Goal: Task Accomplishment & Management: Use online tool/utility

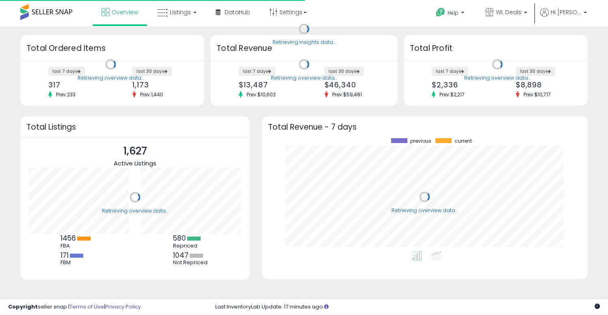
scroll to position [113, 309]
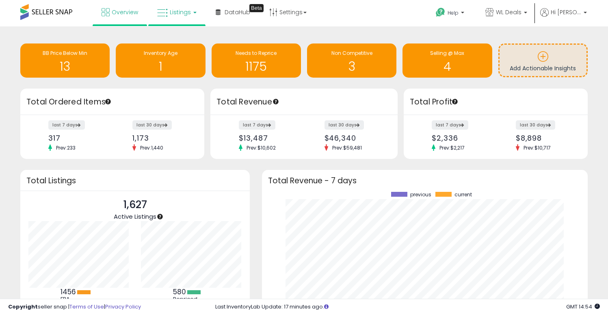
click at [187, 13] on span "Listings" at bounding box center [180, 12] width 21 height 8
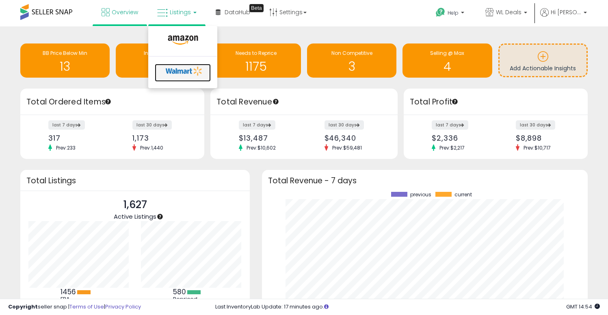
click at [184, 70] on icon at bounding box center [184, 71] width 43 height 12
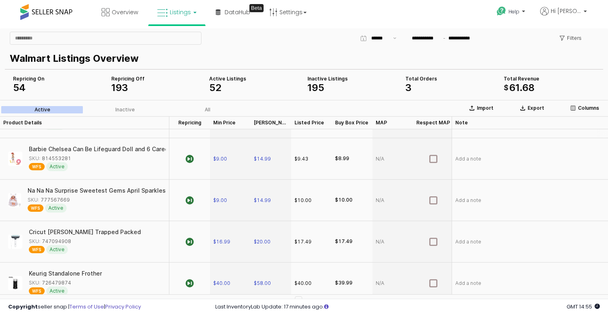
scroll to position [233, 0]
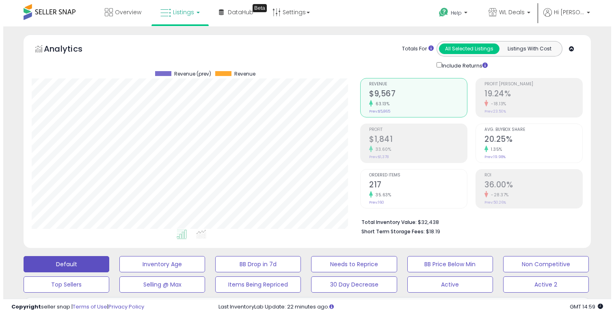
scroll to position [185, 0]
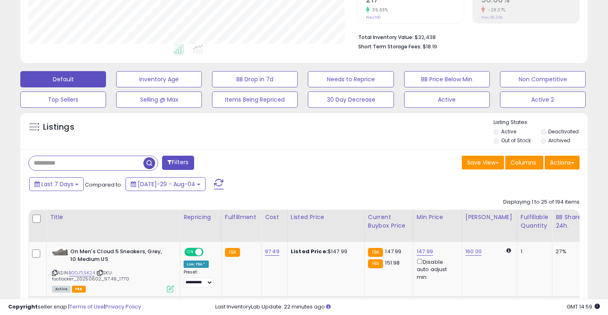
click at [84, 159] on input "text" at bounding box center [86, 163] width 114 height 14
paste input "**********"
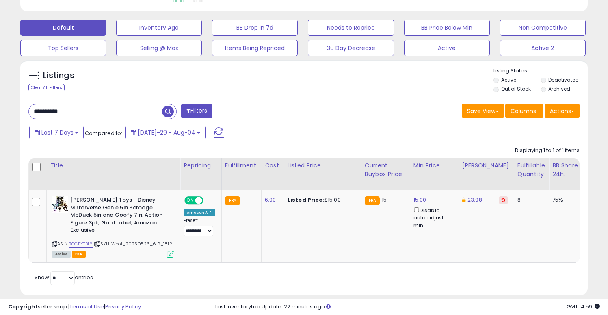
scroll to position [240, 0]
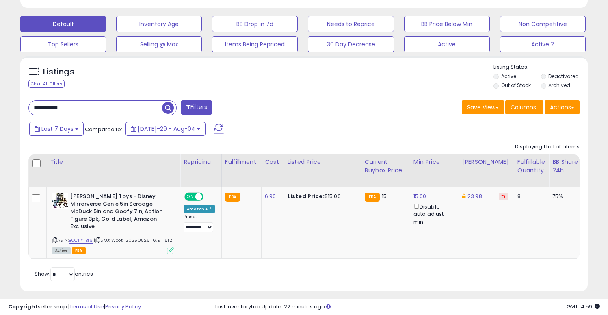
click at [127, 105] on input "**********" at bounding box center [95, 108] width 133 height 14
paste input "text"
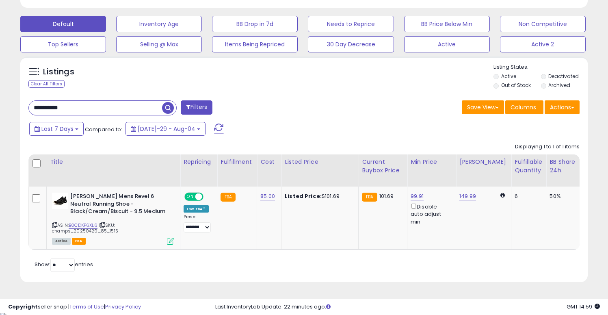
scroll to position [244, 0]
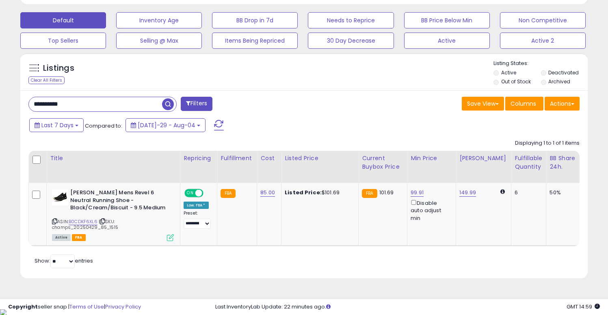
click at [129, 107] on input "**********" at bounding box center [95, 104] width 133 height 14
paste input "text"
type input "**********"
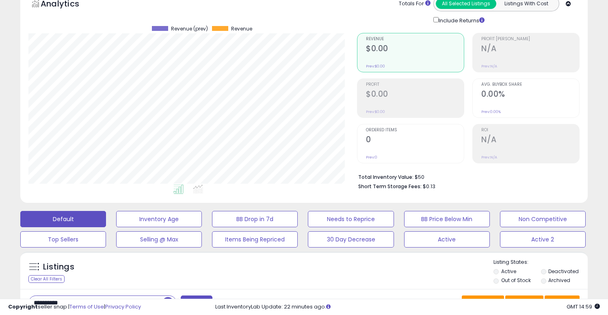
scroll to position [0, 0]
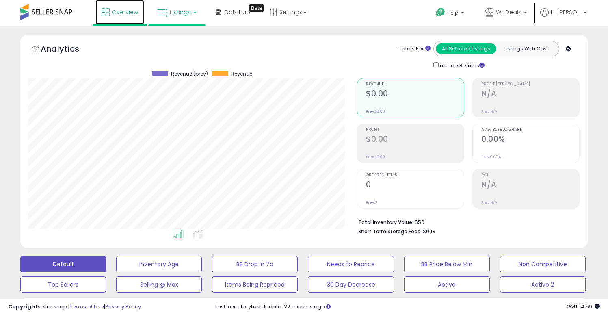
click at [129, 16] on link "Overview" at bounding box center [119, 12] width 49 height 24
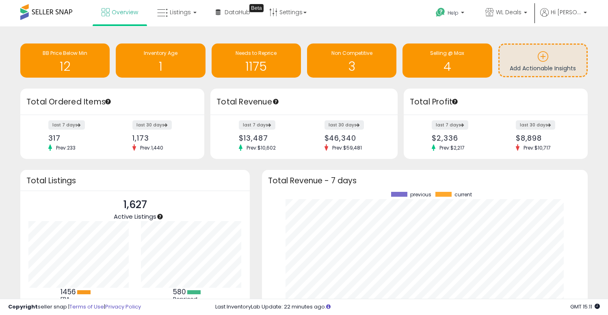
scroll to position [113, 309]
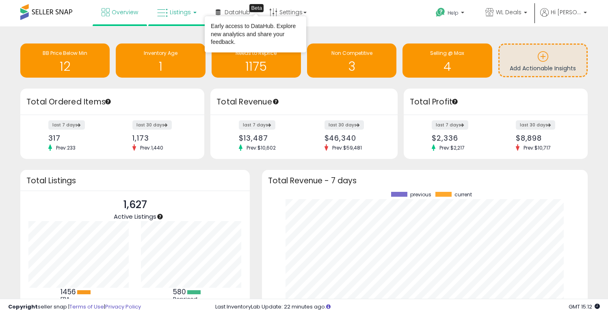
click at [177, 8] on span "Listings" at bounding box center [180, 12] width 21 height 8
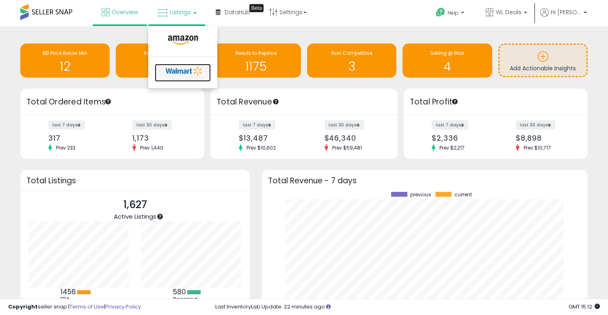
click at [176, 68] on icon at bounding box center [184, 71] width 43 height 12
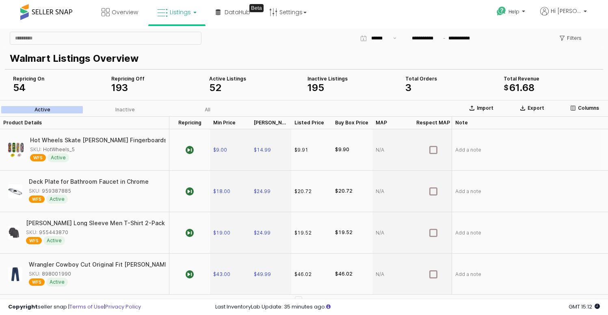
click at [301, 150] on div "$9.91" at bounding box center [301, 149] width 14 height 7
click at [317, 158] on div "$9.91" at bounding box center [311, 149] width 41 height 41
click at [309, 188] on div "$20.72" at bounding box center [302, 191] width 17 height 7
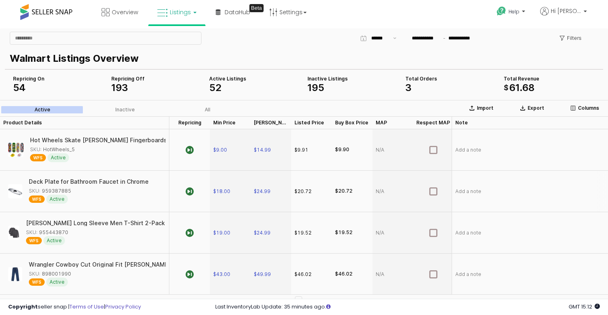
click at [308, 193] on div "$20.72" at bounding box center [302, 191] width 17 height 7
